Goal: Find specific page/section

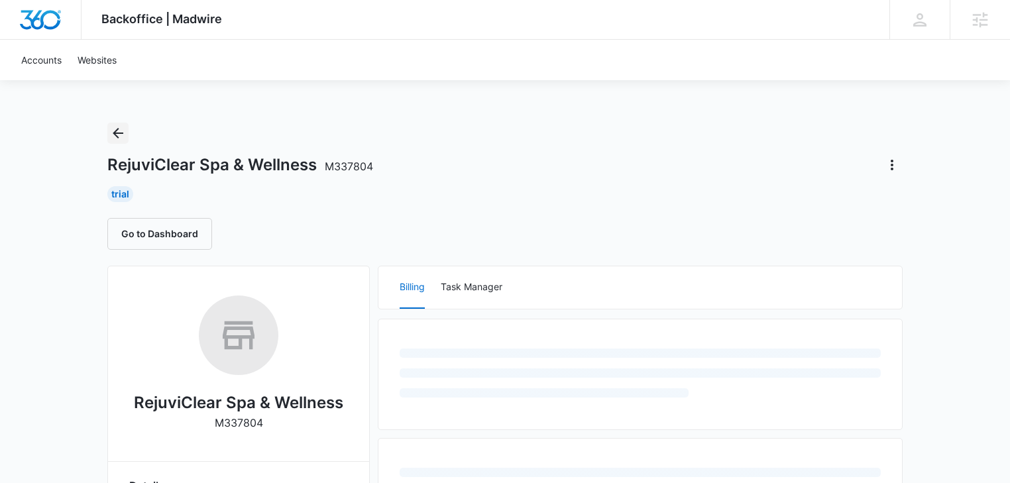
click at [121, 134] on icon "Back" at bounding box center [118, 133] width 16 height 16
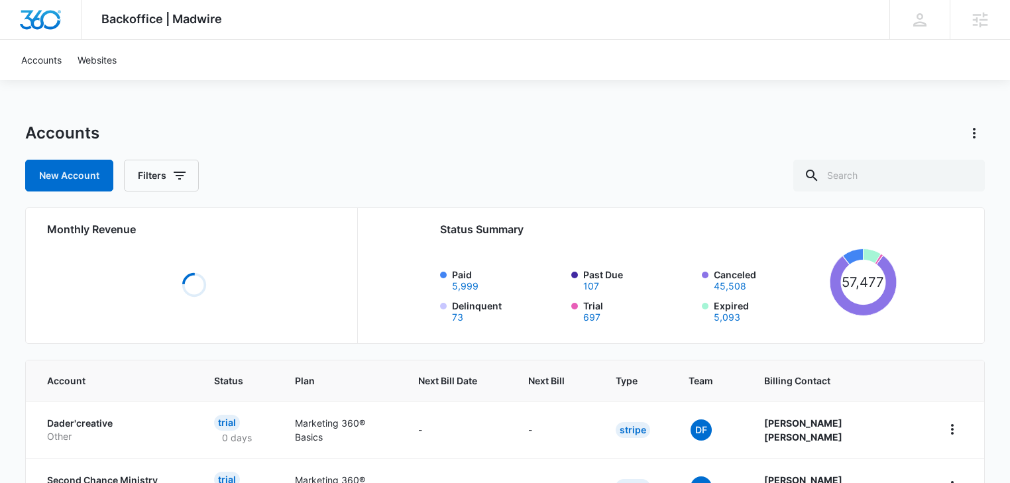
scroll to position [141, 0]
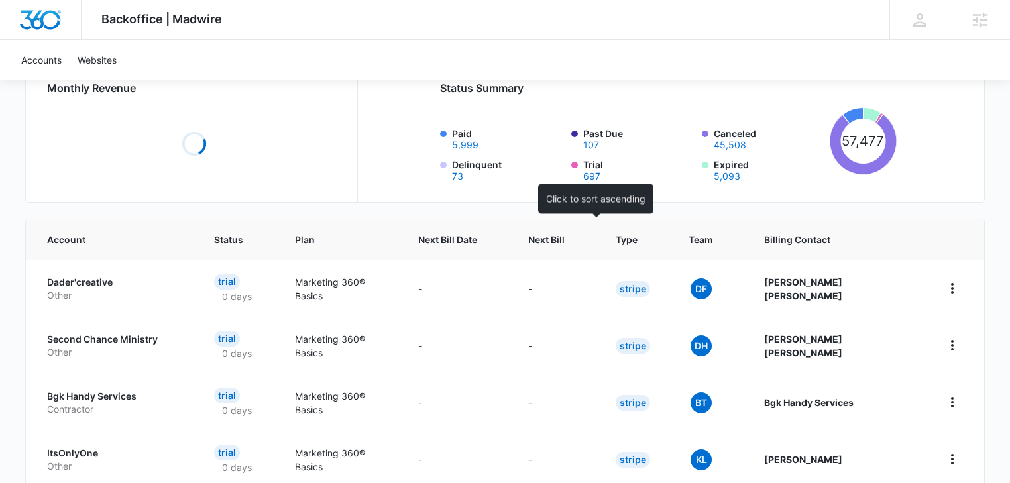
click at [565, 241] on span "Next Bill" at bounding box center [546, 240] width 36 height 14
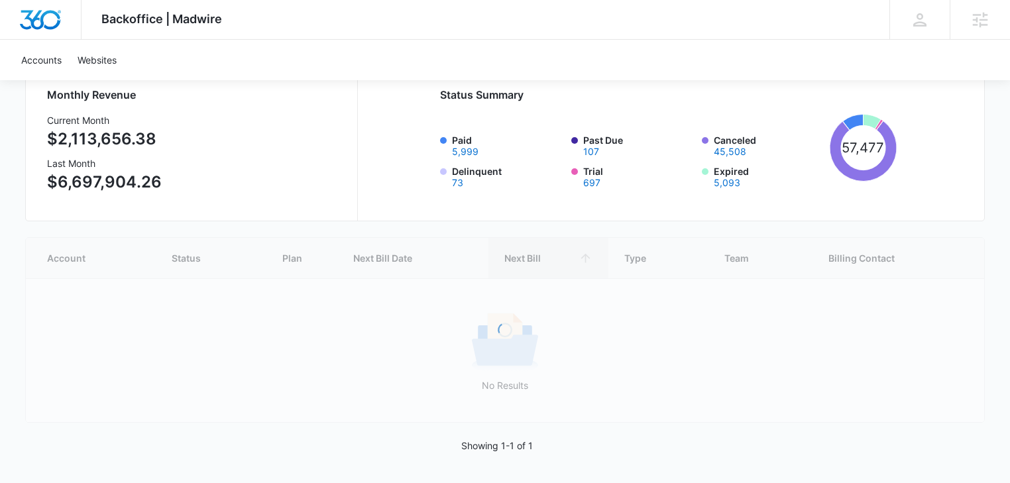
scroll to position [135, 0]
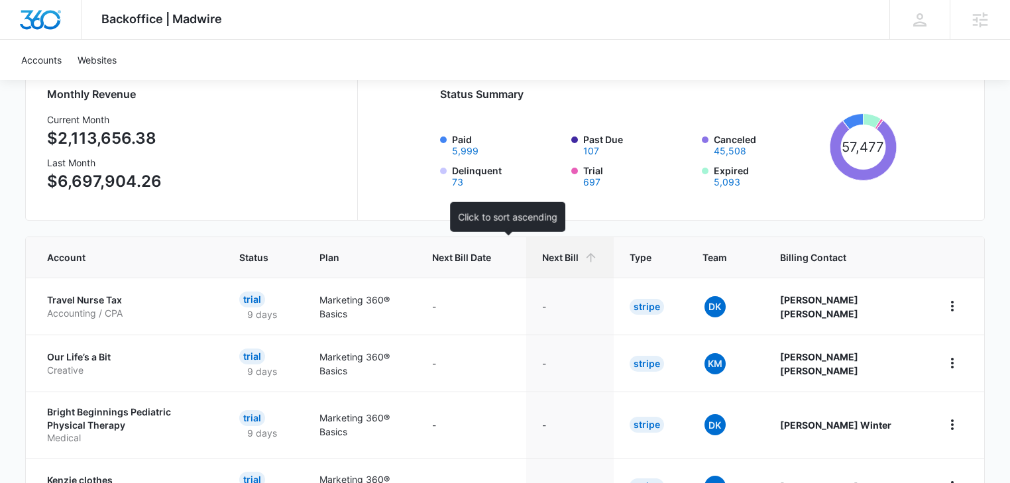
click at [510, 258] on div "Next Bill Date" at bounding box center [471, 258] width 78 height 14
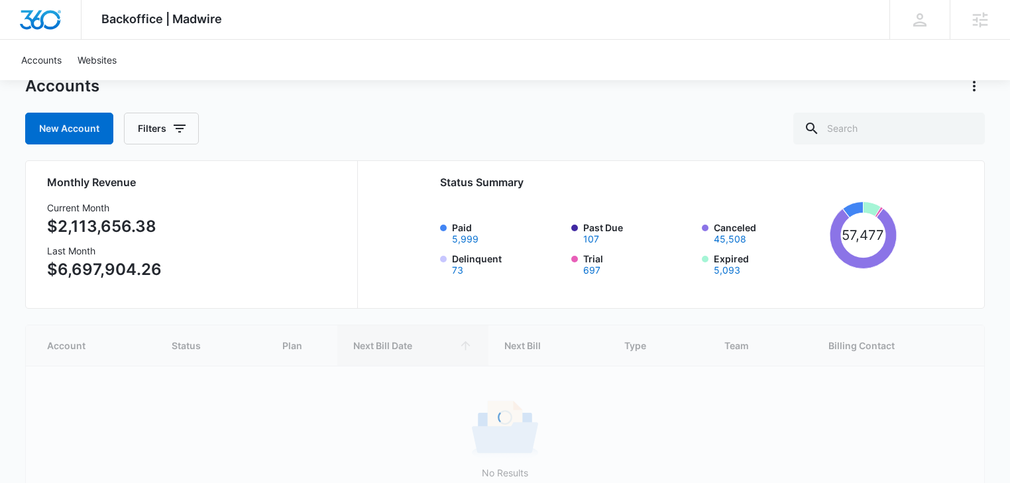
scroll to position [70, 0]
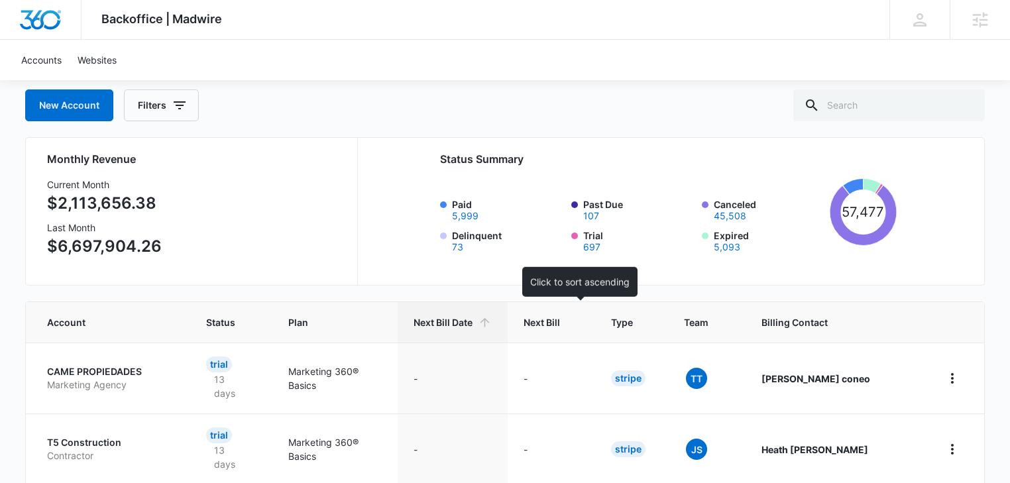
click at [560, 322] on span "Next Bill" at bounding box center [542, 322] width 36 height 14
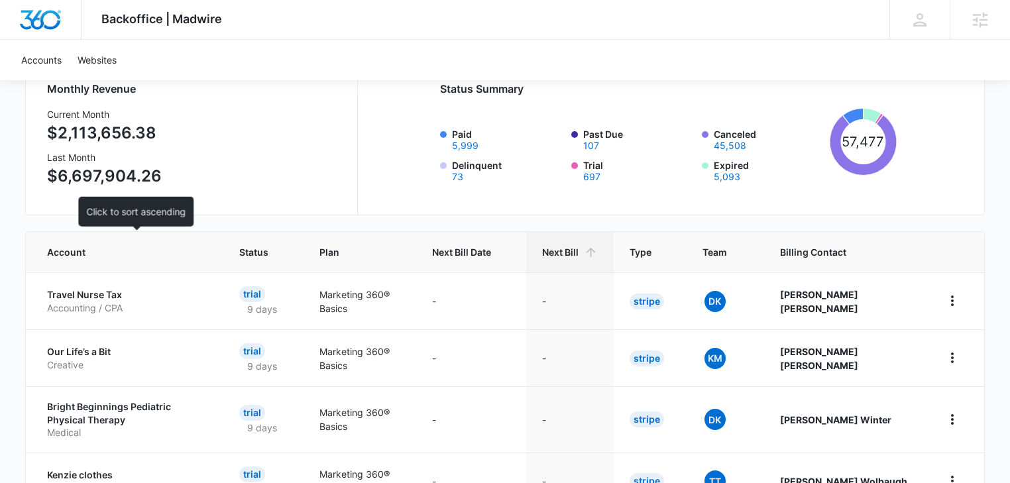
scroll to position [141, 0]
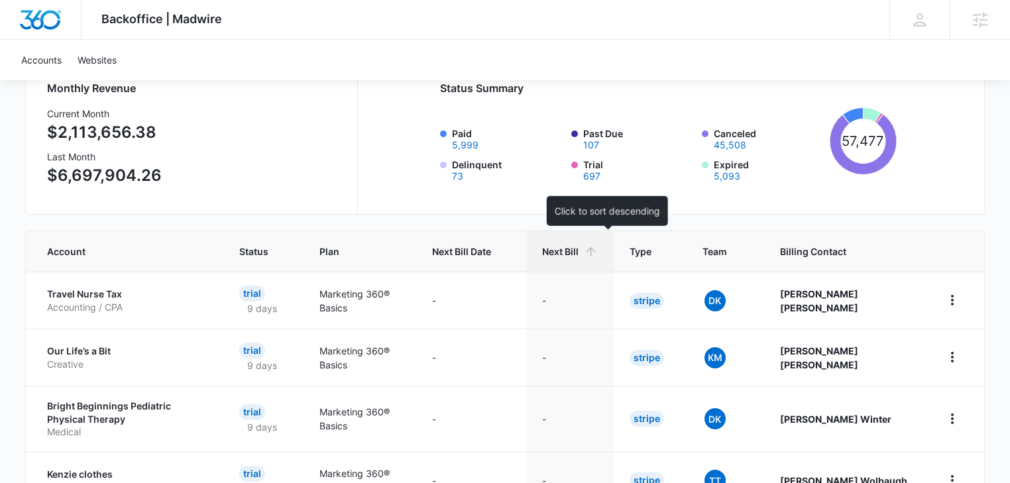
click at [579, 249] on span "Next Bill" at bounding box center [560, 252] width 36 height 14
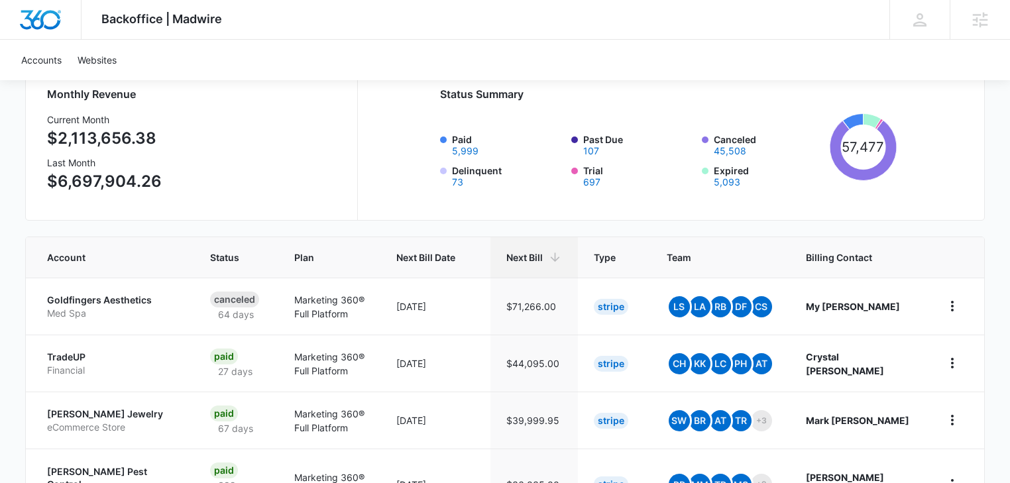
scroll to position [65, 0]
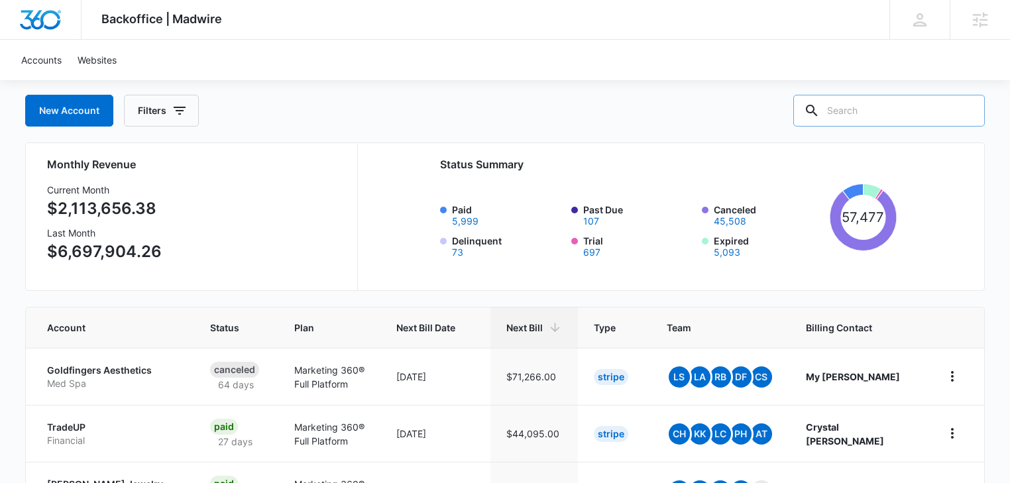
click at [885, 120] on input "text" at bounding box center [889, 111] width 192 height 32
type input "SPA"
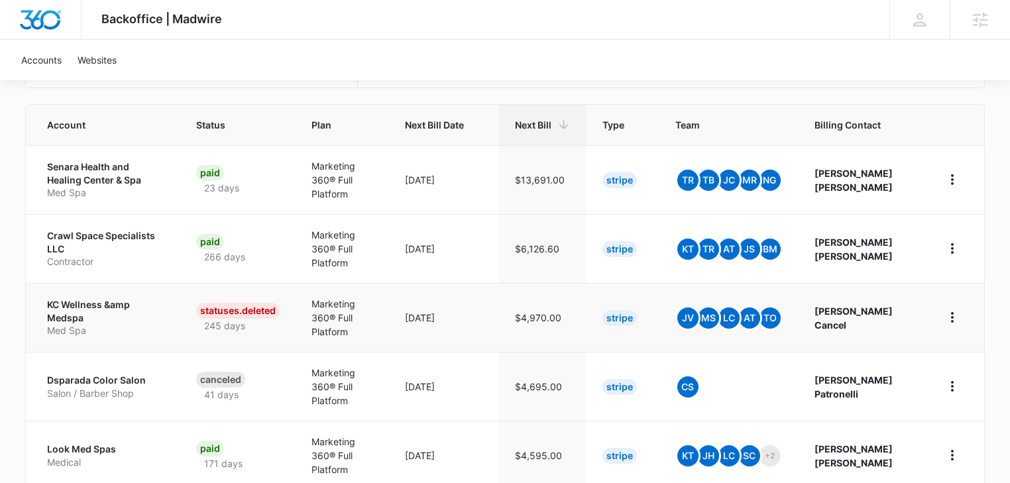
scroll to position [353, 0]
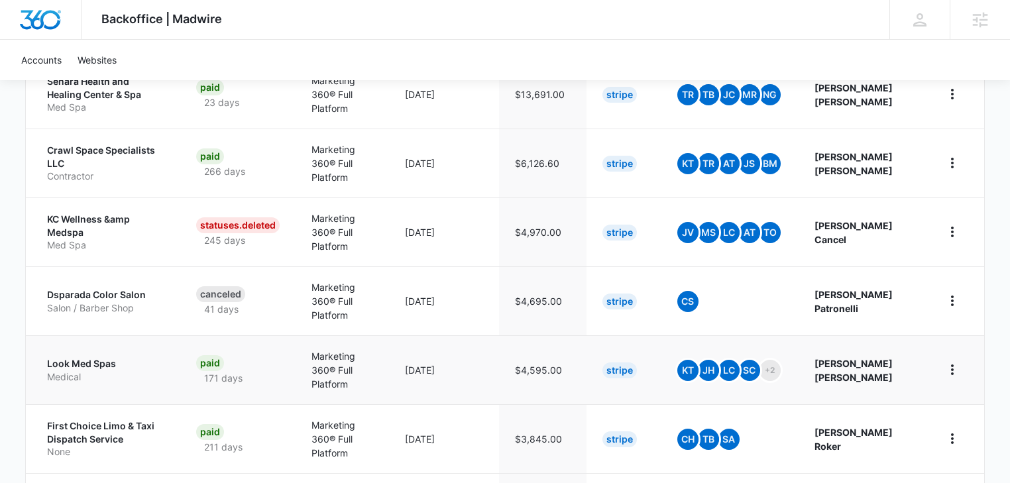
click at [66, 370] on p "Medical" at bounding box center [105, 376] width 117 height 13
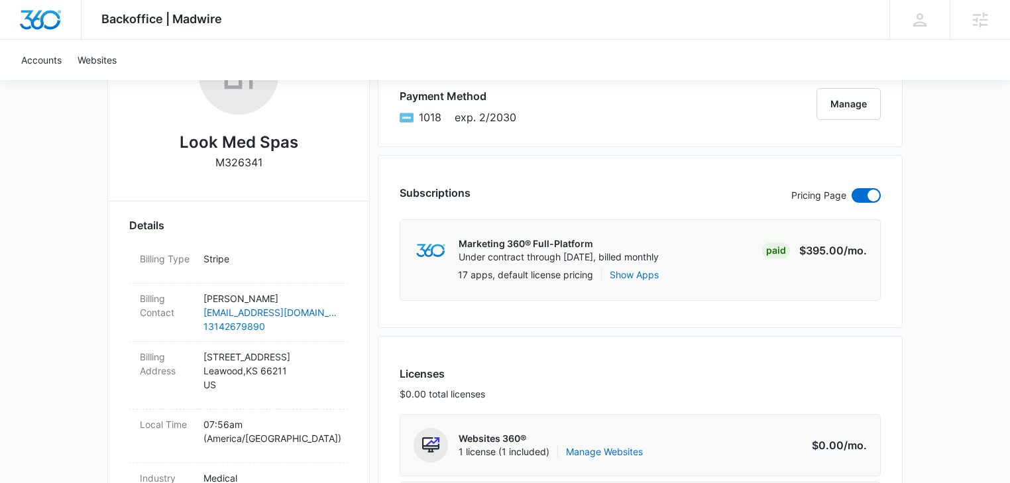
scroll to position [353, 0]
